Goal: Download file/media

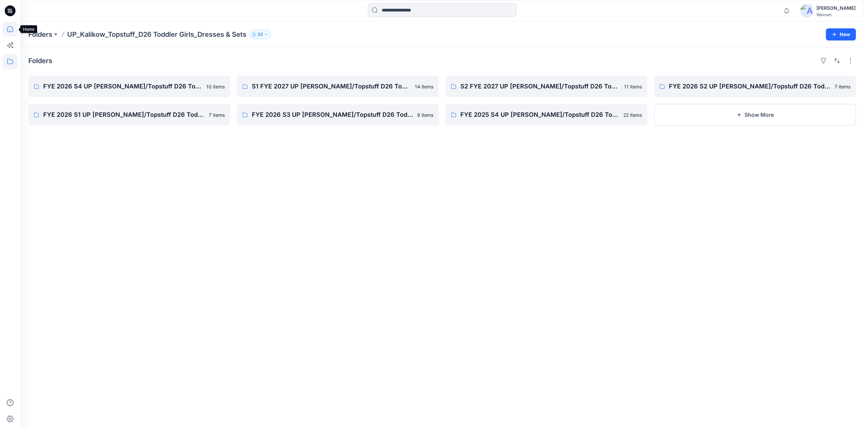
click at [11, 30] on icon at bounding box center [10, 29] width 15 height 15
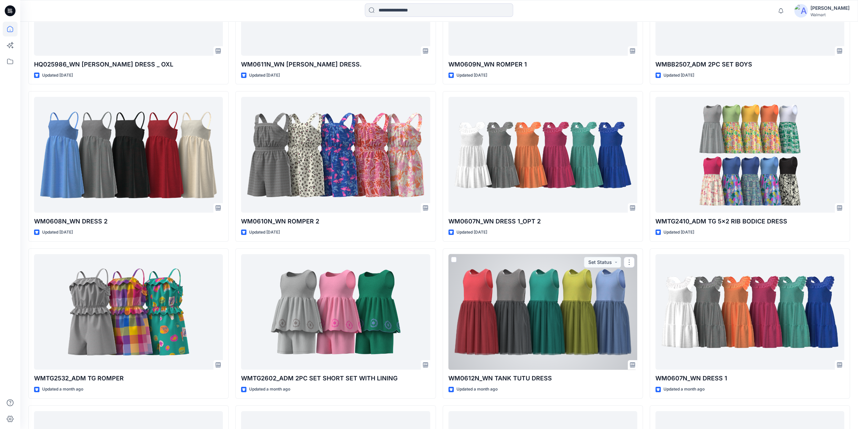
scroll to position [2680, 0]
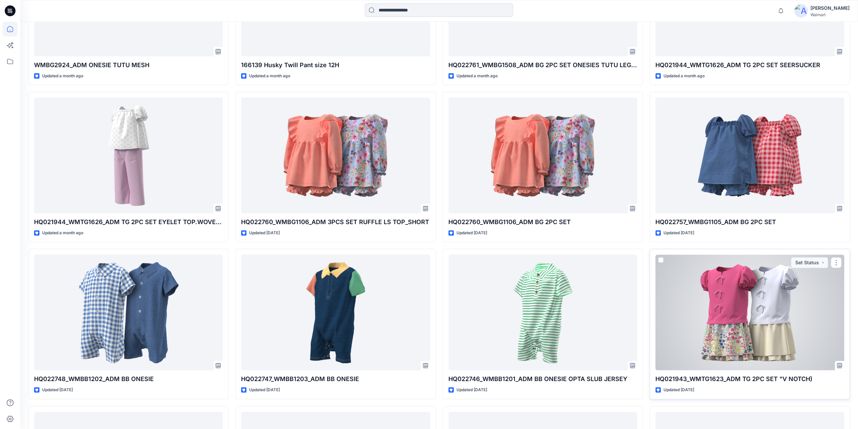
click at [706, 309] on div at bounding box center [750, 312] width 189 height 116
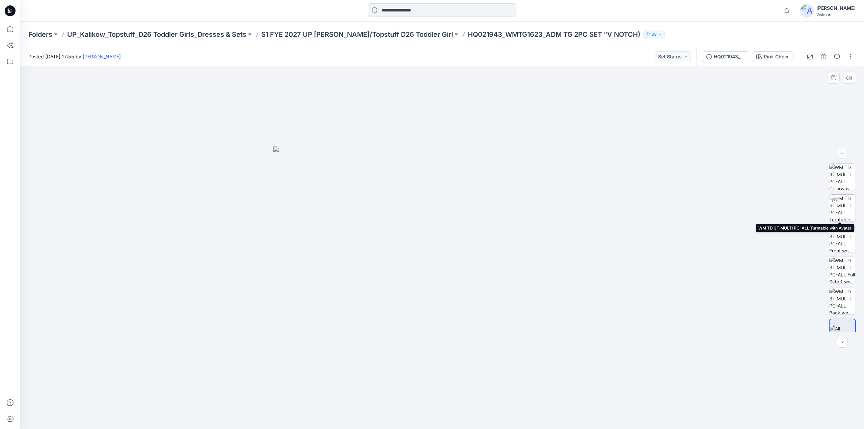
click at [847, 207] on img at bounding box center [842, 208] width 26 height 26
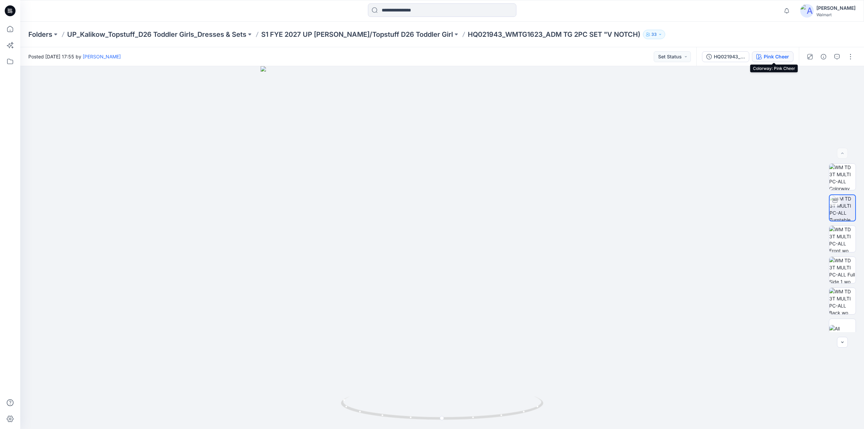
click at [768, 56] on div "Pink Cheer" at bounding box center [775, 56] width 25 height 7
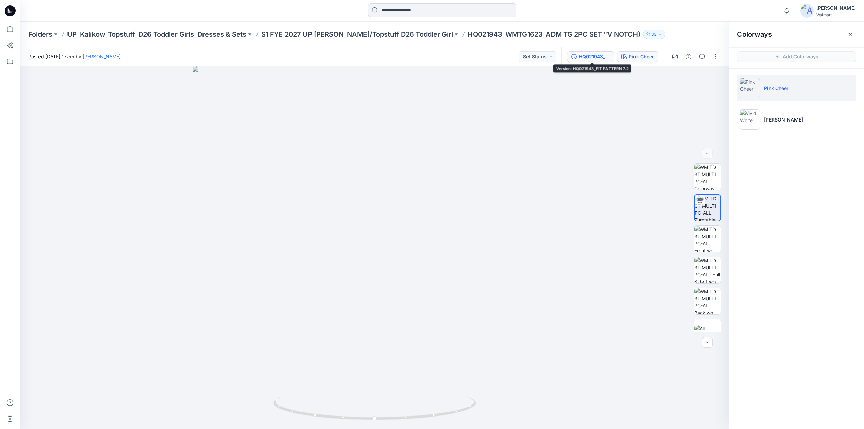
click at [597, 55] on div "HQ021943_FIT PATTERN 7.2" at bounding box center [594, 56] width 31 height 7
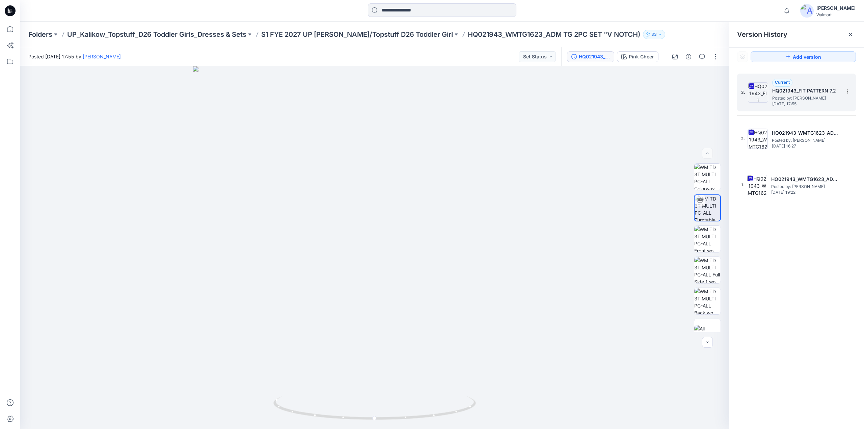
click at [796, 97] on span "Posted by: [PERSON_NAME]" at bounding box center [805, 98] width 67 height 7
click at [849, 91] on icon at bounding box center [846, 91] width 5 height 5
click at [803, 103] on span "Download Source BW File" at bounding box center [813, 105] width 56 height 8
